Goal: Task Accomplishment & Management: Complete application form

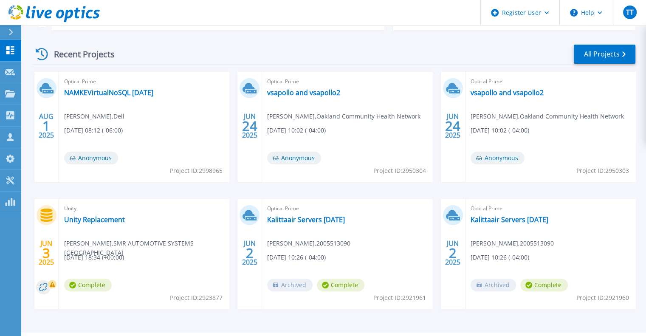
scroll to position [127, 0]
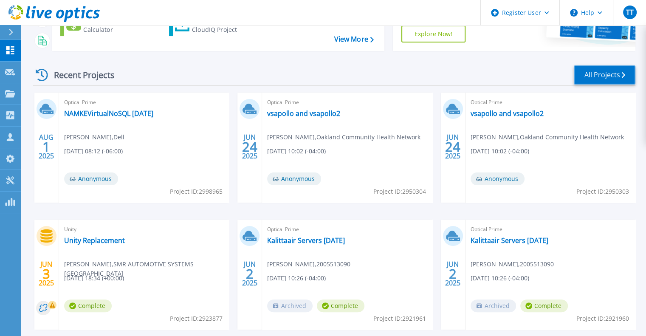
click at [589, 76] on link "All Projects" at bounding box center [605, 74] width 62 height 19
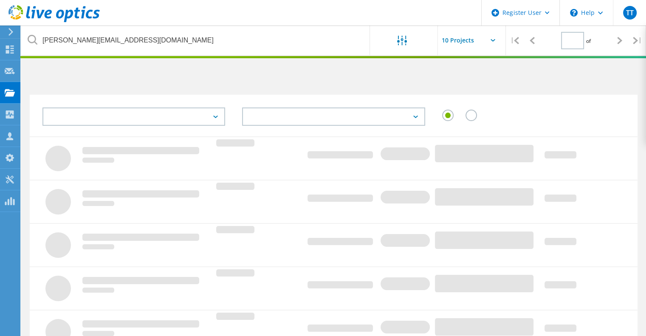
type input "1"
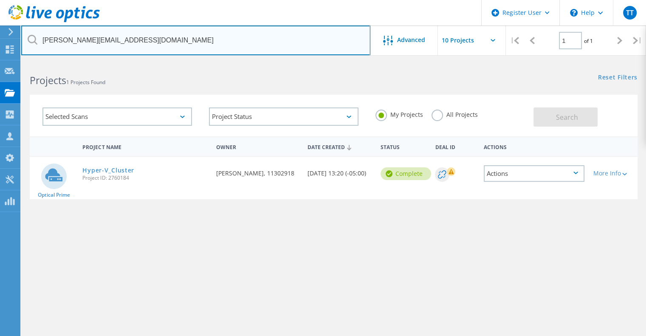
drag, startPoint x: 233, startPoint y: 42, endPoint x: 30, endPoint y: 28, distance: 203.6
click at [31, 28] on input "george.jonascu@magna.com" at bounding box center [195, 40] width 349 height 30
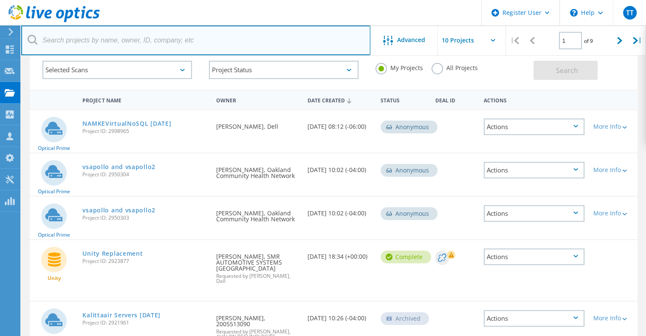
scroll to position [99, 0]
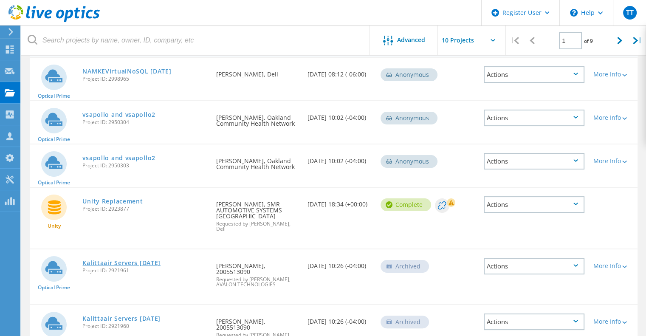
click at [141, 260] on link "Kalittaair Servers 5-19-2025" at bounding box center [121, 263] width 78 height 6
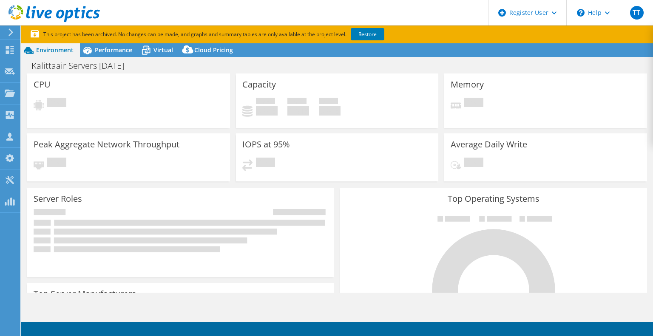
select select "USD"
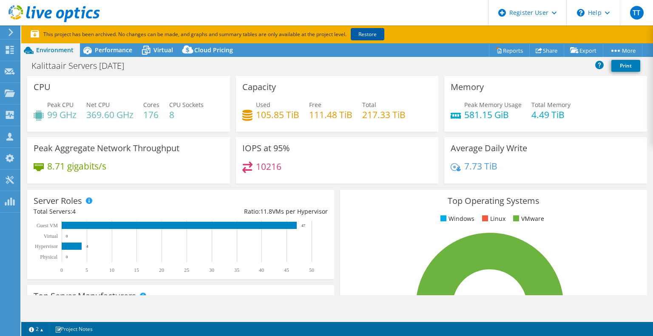
click at [370, 33] on link "Restore" at bounding box center [367, 34] width 34 height 12
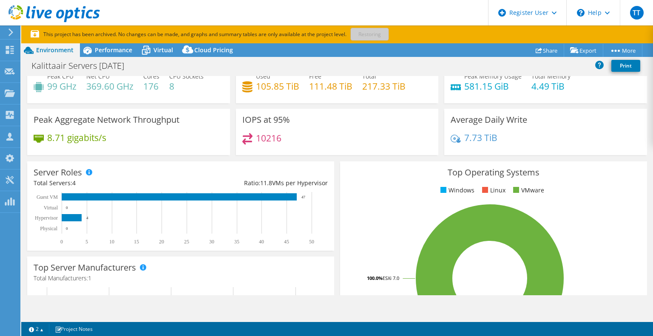
scroll to position [42, 0]
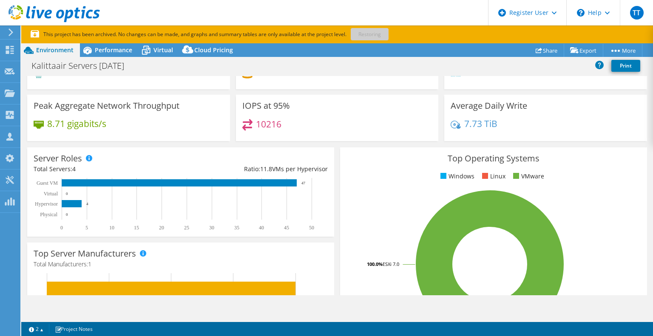
click at [14, 33] on icon at bounding box center [11, 32] width 6 height 8
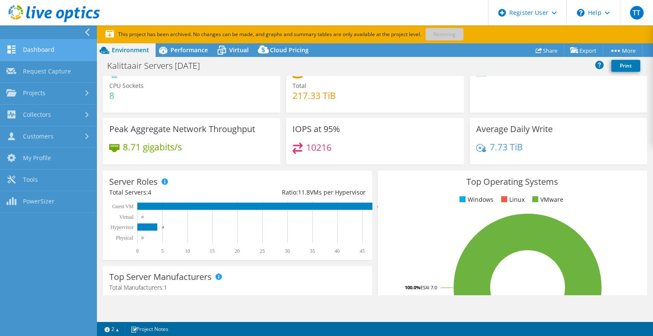
click at [29, 51] on link "Dashboard" at bounding box center [48, 51] width 97 height 22
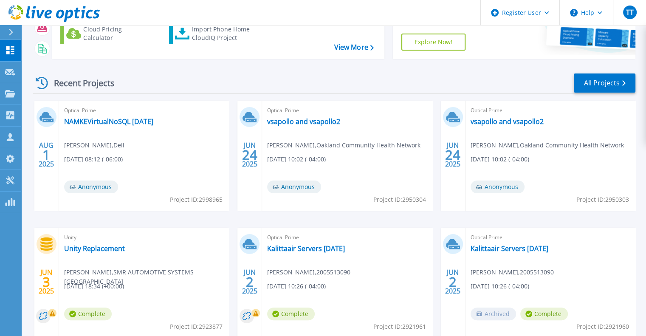
scroll to position [85, 0]
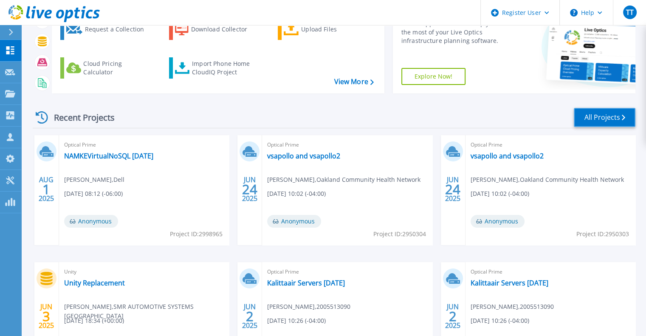
click at [590, 124] on link "All Projects" at bounding box center [605, 117] width 62 height 19
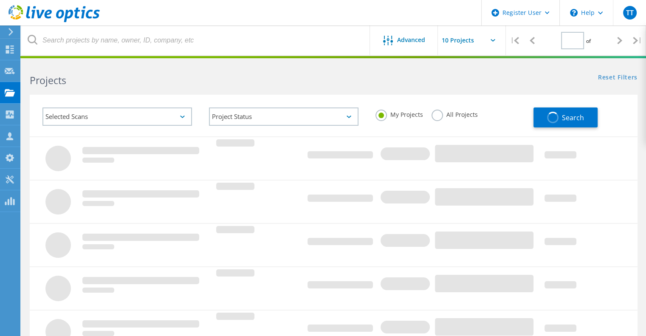
type input "1"
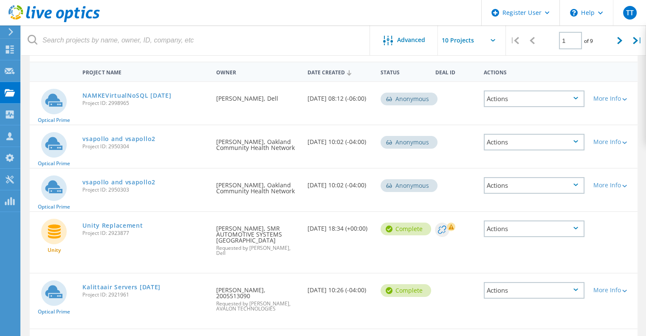
scroll to position [85, 0]
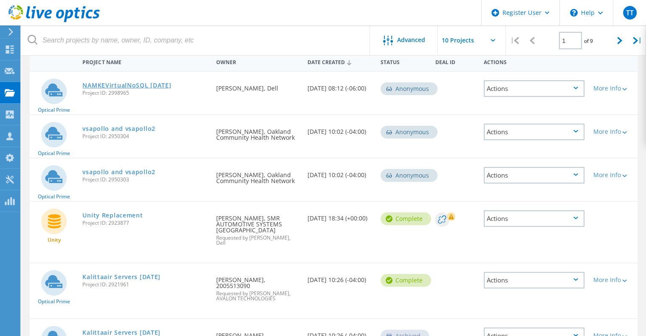
click at [155, 86] on link "NAMKEVirtualNoSQL [DATE]" at bounding box center [126, 85] width 89 height 6
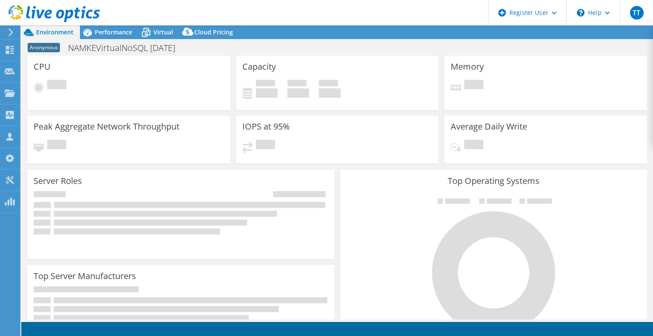
select select "USD"
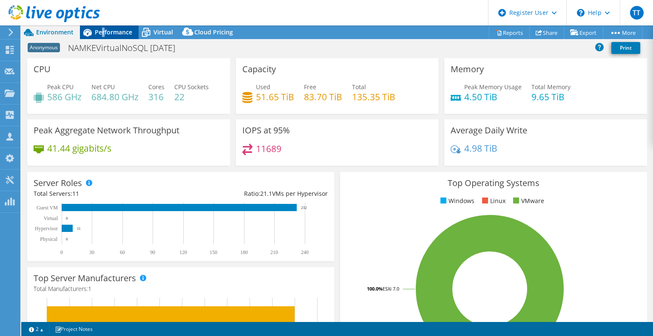
drag, startPoint x: 103, startPoint y: 31, endPoint x: 107, endPoint y: 33, distance: 4.4
click at [104, 31] on span "Performance" at bounding box center [113, 32] width 37 height 8
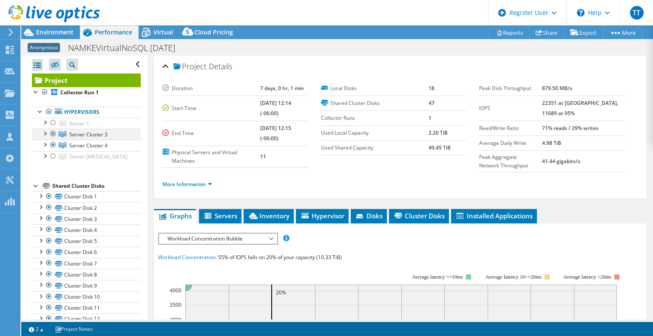
click at [45, 134] on div at bounding box center [44, 133] width 8 height 8
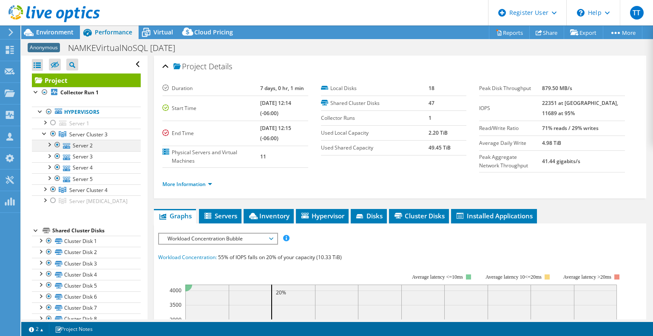
click at [49, 144] on div at bounding box center [49, 144] width 8 height 8
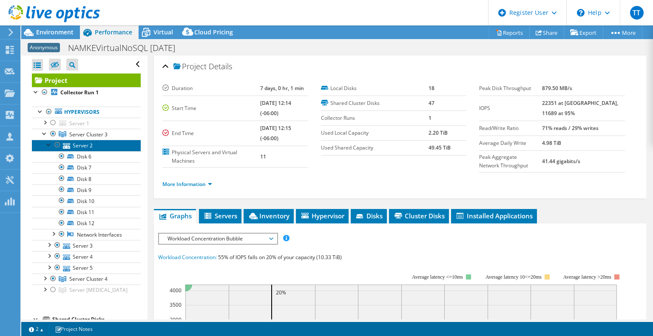
click at [95, 146] on link "Server 2" at bounding box center [86, 145] width 109 height 11
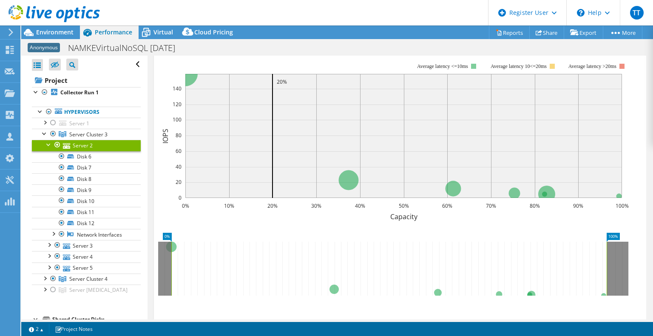
scroll to position [73, 0]
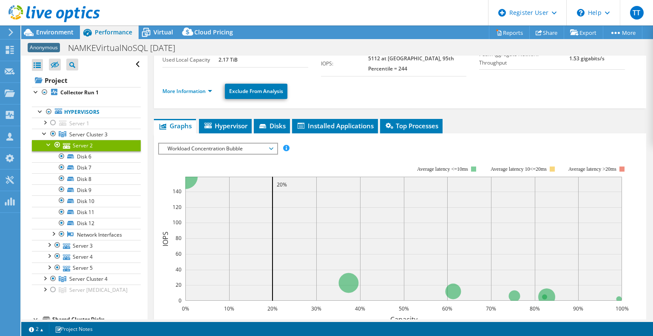
click at [256, 144] on span "Workload Concentration Bubble" at bounding box center [217, 149] width 109 height 10
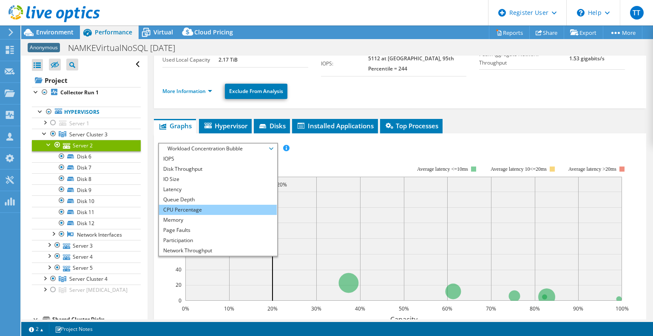
click at [219, 205] on li "CPU Percentage" at bounding box center [218, 210] width 118 height 10
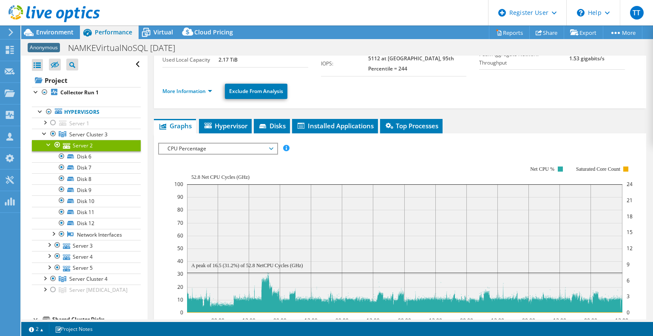
scroll to position [0, 0]
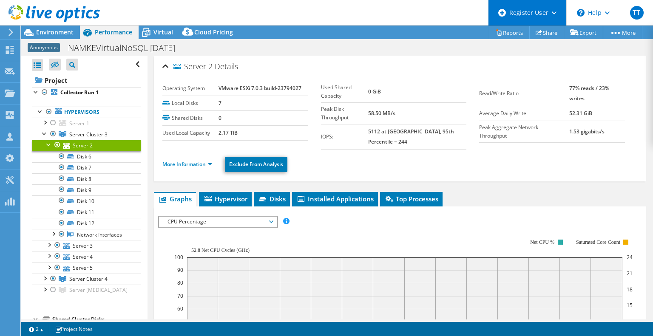
click at [525, 16] on div "Register User" at bounding box center [527, 12] width 78 height 25
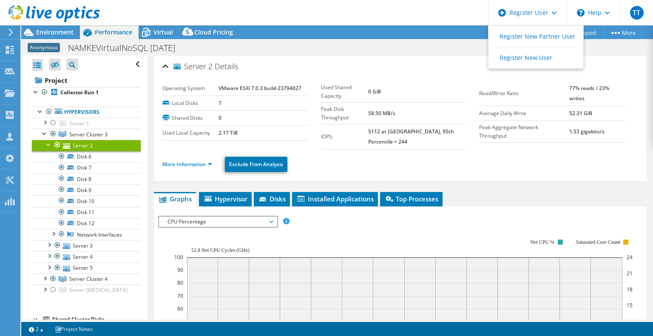
click at [427, 5] on header "TT Dell User Thinh Tran Thinh.Tran1@Dell.com Dell My Profile Log Out \n Help Ex…" at bounding box center [326, 12] width 653 height 25
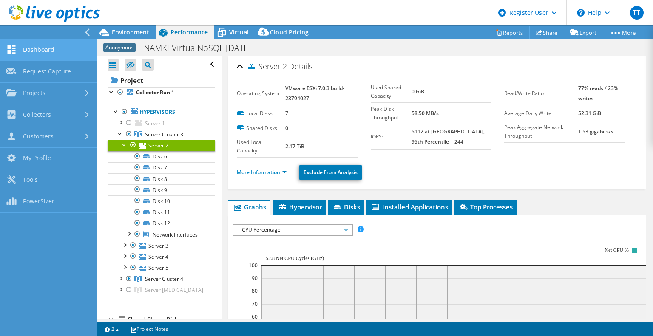
click at [32, 45] on link "Dashboard" at bounding box center [48, 51] width 97 height 22
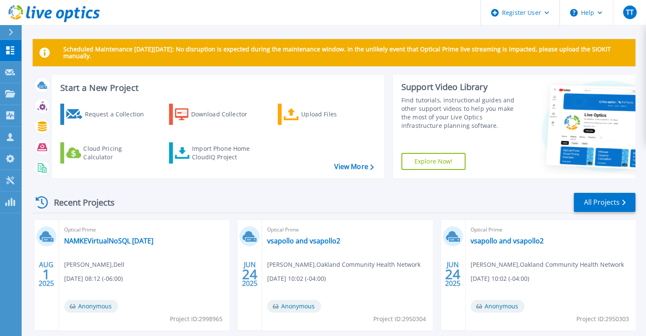
click at [3, 28] on button at bounding box center [10, 32] width 21 height 15
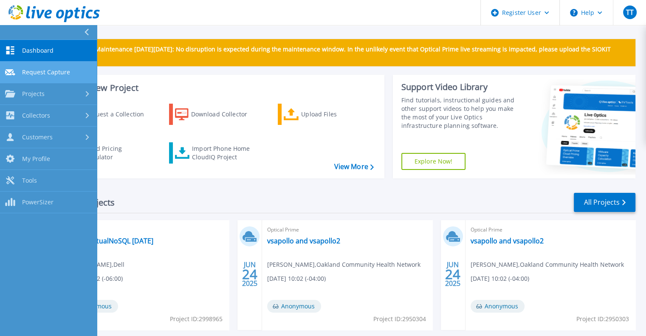
click at [39, 64] on link "Request Capture Request Capture" at bounding box center [48, 73] width 97 height 22
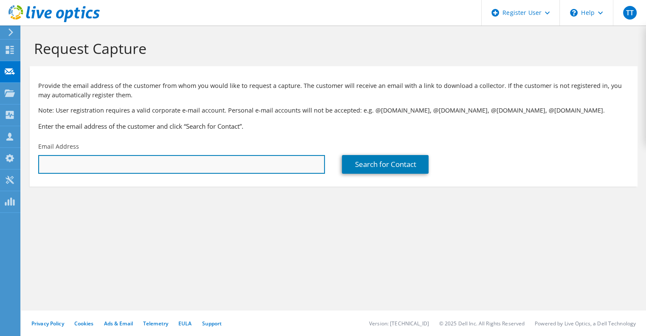
click at [252, 165] on input "text" at bounding box center [181, 164] width 287 height 19
paste input "[EMAIL_ADDRESS][DOMAIN_NAME]"
type input "[EMAIL_ADDRESS][DOMAIN_NAME]"
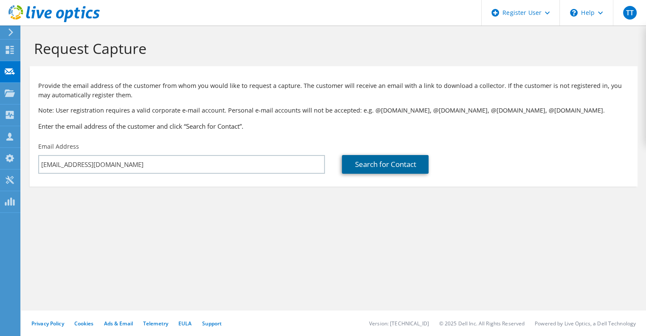
click at [392, 170] on link "Search for Contact" at bounding box center [385, 164] width 87 height 19
type input "[PERSON_NAME] Group"
type input "[PERSON_NAME]"
type input "Lago"
type input "[GEOGRAPHIC_DATA]"
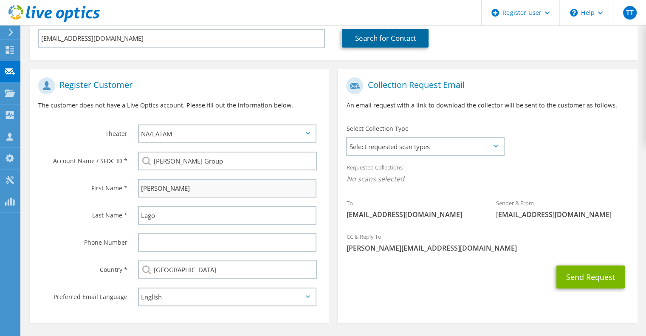
scroll to position [127, 0]
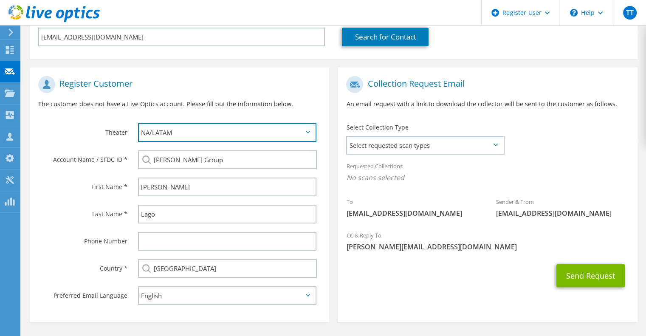
click at [224, 130] on select "APJ EMEA NA/LATAM" at bounding box center [227, 132] width 178 height 19
